Goal: Task Accomplishment & Management: Use online tool/utility

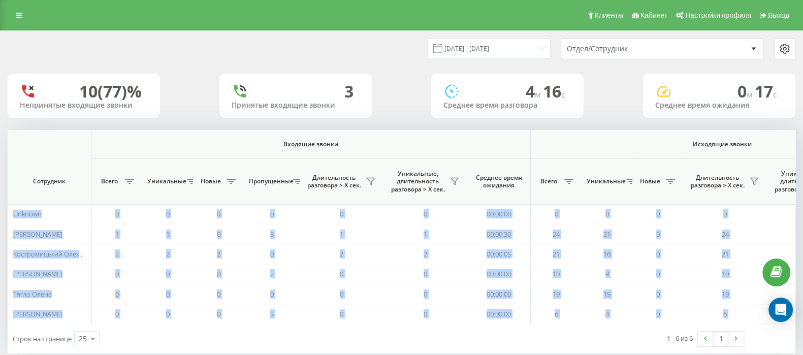
scroll to position [0, 629]
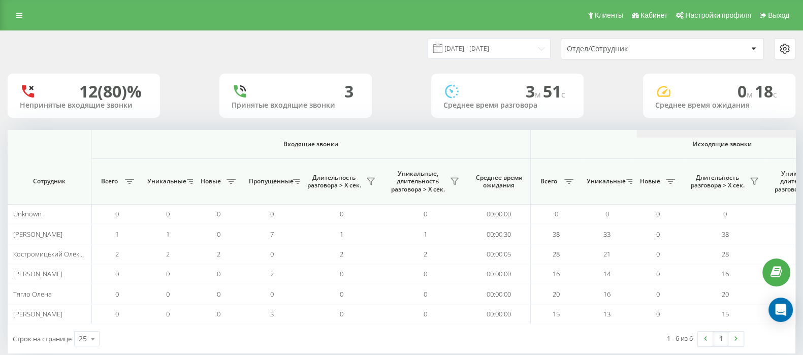
click at [802, 118] on html "[DOMAIN_NAME] Проекты [DOMAIN_NAME] Дашборд Центр обращений Аналитика Ваши отче…" at bounding box center [401, 177] width 803 height 355
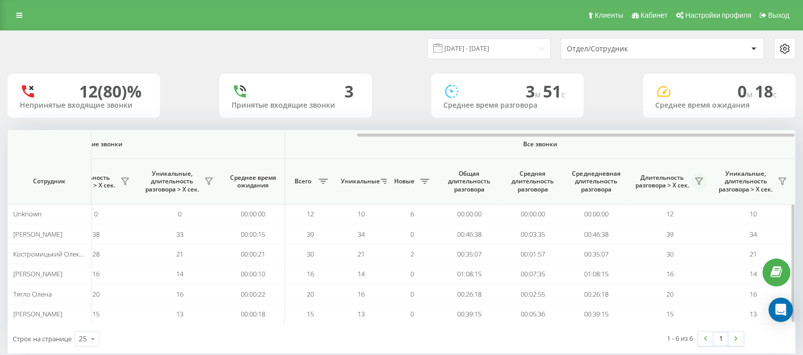
click at [703, 180] on button at bounding box center [698, 181] width 15 height 16
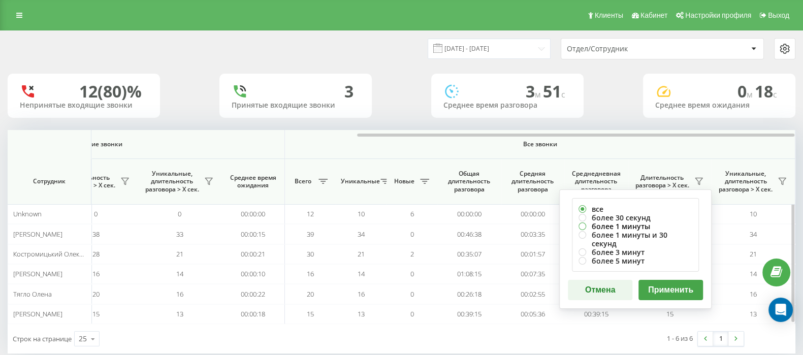
click at [586, 224] on label "более 1 минуты" at bounding box center [635, 226] width 114 height 9
radio input "true"
click at [663, 281] on button "Применить" at bounding box center [670, 290] width 64 height 20
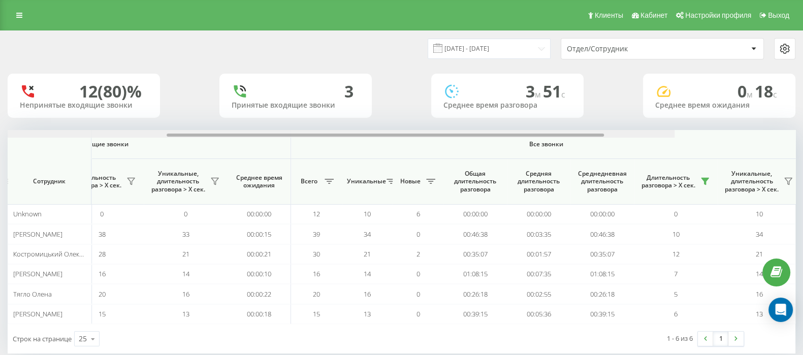
scroll to position [0, 629]
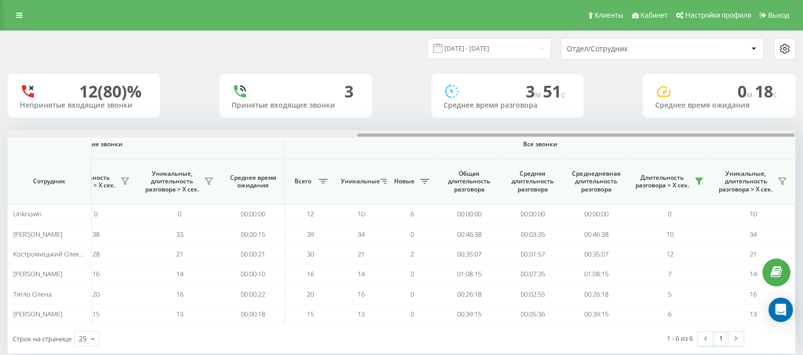
drag, startPoint x: 441, startPoint y: 134, endPoint x: 812, endPoint y: 134, distance: 371.2
click at [802, 134] on html "[DOMAIN_NAME] Проекты [DOMAIN_NAME] Дашборд Центр обращений Аналитика Ваши отче…" at bounding box center [401, 177] width 803 height 355
